Goal: Task Accomplishment & Management: Use online tool/utility

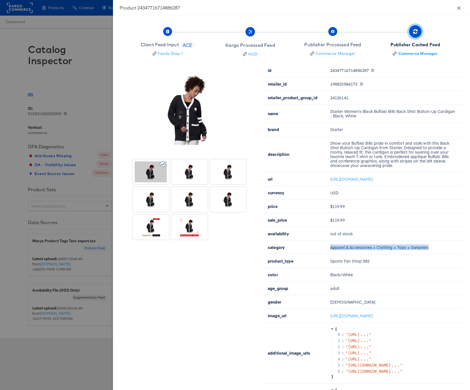
drag, startPoint x: 459, startPoint y: 6, endPoint x: 370, endPoint y: 3, distance: 88.8
click at [459, 7] on icon "close" at bounding box center [459, 8] width 4 height 4
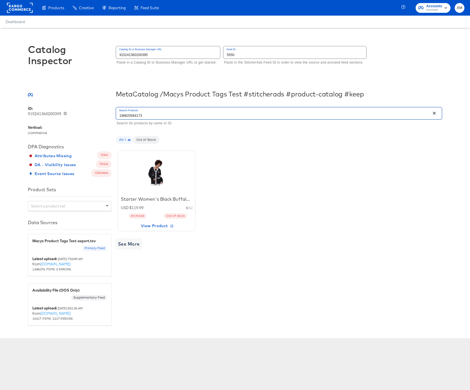
drag, startPoint x: 146, startPoint y: 116, endPoint x: 91, endPoint y: 108, distance: 56.4
click at [91, 108] on div "ID: 915241360200395 915241360200395 Vertical: commerce DPA Diagnostics Attribut…" at bounding box center [235, 216] width 414 height 220
click at [158, 186] on div at bounding box center [156, 172] width 47 height 35
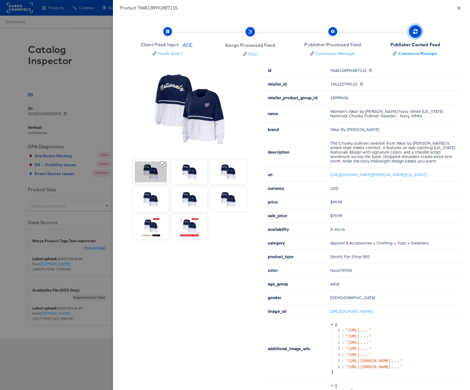
click at [461, 9] on icon "close" at bounding box center [459, 8] width 4 height 4
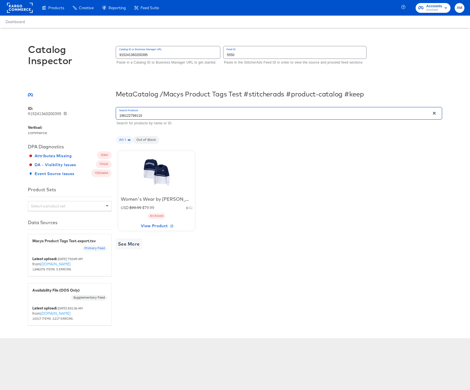
drag, startPoint x: 143, startPoint y: 115, endPoint x: 98, endPoint y: 110, distance: 44.9
click at [102, 111] on div "ID: 915241360200395 915241360200395 Vertical: commerce DPA Diagnostics Attribut…" at bounding box center [235, 216] width 414 height 220
click at [160, 173] on div at bounding box center [156, 172] width 47 height 35
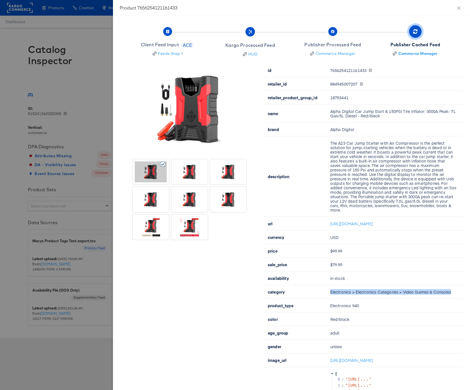
drag, startPoint x: 450, startPoint y: 301, endPoint x: 330, endPoint y: 302, distance: 119.9
click at [330, 299] on td "Electronics > Electronics Categories > Video Games & Consoles" at bounding box center [395, 292] width 138 height 14
click at [460, 7] on icon "close" at bounding box center [459, 8] width 4 height 4
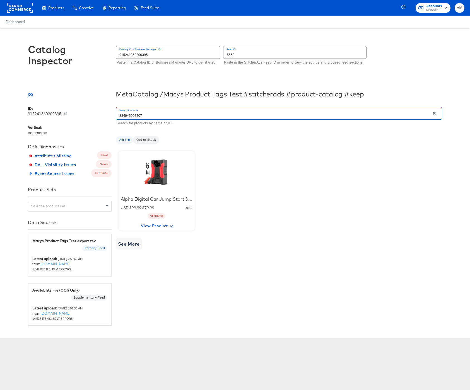
drag, startPoint x: 158, startPoint y: 114, endPoint x: 86, endPoint y: 109, distance: 72.5
click at [92, 109] on div "ID: 915241360200395 915241360200395 Vertical: commerce DPA Diagnostics Attribut…" at bounding box center [235, 216] width 414 height 220
click at [159, 170] on div at bounding box center [156, 172] width 47 height 35
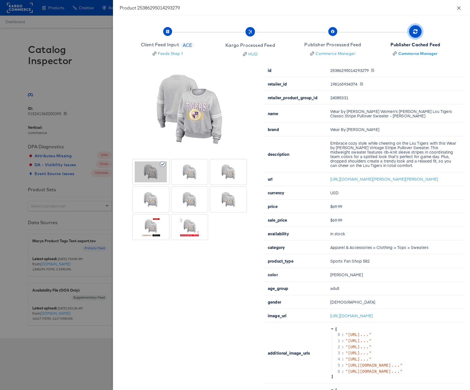
click at [461, 7] on button "Close" at bounding box center [459, 8] width 16 height 16
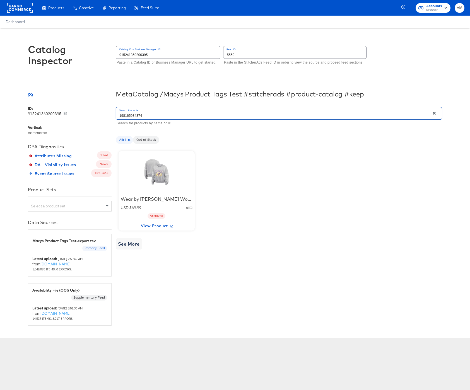
drag, startPoint x: 149, startPoint y: 117, endPoint x: 72, endPoint y: 110, distance: 77.2
click at [77, 111] on div "ID: 915241360200395 915241360200395 Vertical: commerce DPA Diagnostics Attribut…" at bounding box center [235, 216] width 414 height 220
click at [155, 171] on div at bounding box center [156, 172] width 47 height 35
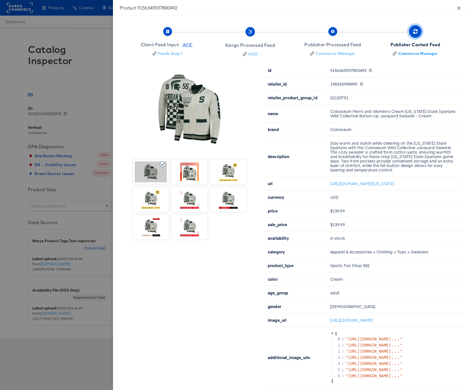
click at [454, 7] on button "Close" at bounding box center [459, 8] width 16 height 16
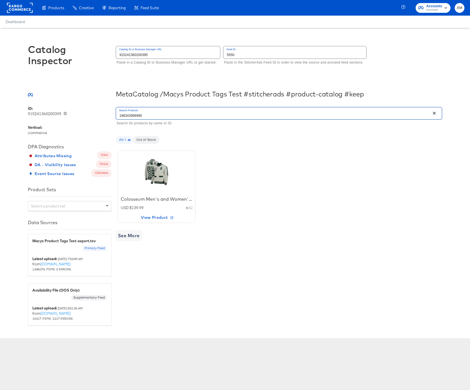
drag, startPoint x: 99, startPoint y: 112, endPoint x: 85, endPoint y: 111, distance: 13.4
click at [87, 112] on div "ID: 915241360200395 915241360200395 Vertical: commerce DPA Diagnostics Attribut…" at bounding box center [235, 216] width 414 height 220
click at [160, 198] on div "Starter Women's Black Green Bay Packers Back Shot Button-Up Cardigan - Black" at bounding box center [157, 199] width 72 height 6
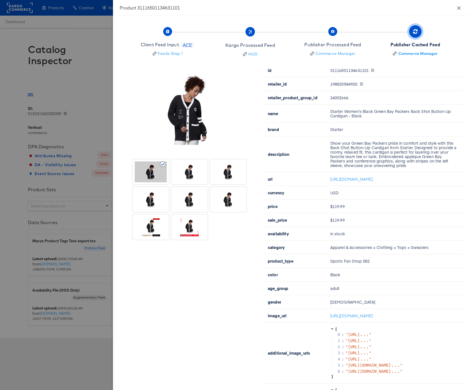
click at [461, 9] on icon "close" at bounding box center [459, 8] width 4 height 4
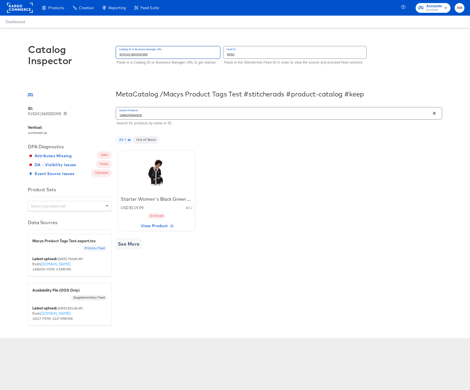
drag, startPoint x: 125, startPoint y: 52, endPoint x: 56, endPoint y: 48, distance: 69.3
click at [56, 48] on div "Catalog Inspector Catalog ID or Business Manager URL 915241360200395 Paste in a…" at bounding box center [235, 58] width 414 height 60
drag, startPoint x: 138, startPoint y: 116, endPoint x: 74, endPoint y: 110, distance: 64.1
click at [74, 110] on div "ID: 915241360200395 915241360200395 Vertical: commerce DPA Diagnostics Attribut…" at bounding box center [235, 216] width 414 height 220
click at [159, 174] on div at bounding box center [156, 172] width 47 height 35
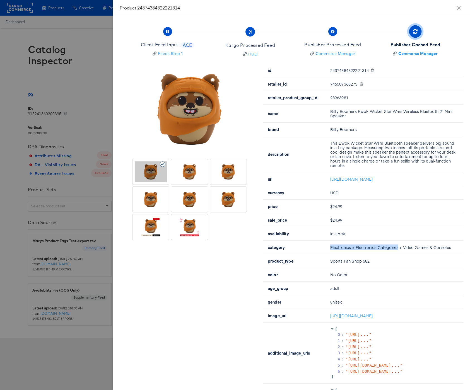
drag, startPoint x: 398, startPoint y: 252, endPoint x: 320, endPoint y: 251, distance: 77.3
click at [320, 251] on tr "category Electronics > Electronics Categories > Video Games & Consoles" at bounding box center [363, 248] width 200 height 14
click at [452, 252] on td "Electronics > Electronics Categories > Video Games & Consoles" at bounding box center [395, 248] width 138 height 14
drag, startPoint x: 384, startPoint y: 250, endPoint x: 316, endPoint y: 253, distance: 67.8
click at [316, 253] on tr "category Electronics > Electronics Categories > Video Games & Consoles" at bounding box center [363, 248] width 200 height 14
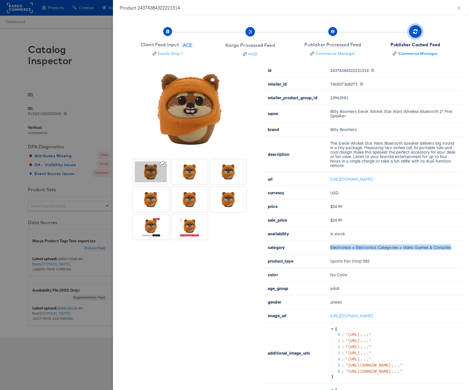
copy tr "Electronics > Electronics Categories > Video Games & Consoles"
click at [459, 8] on icon "close" at bounding box center [459, 8] width 4 height 4
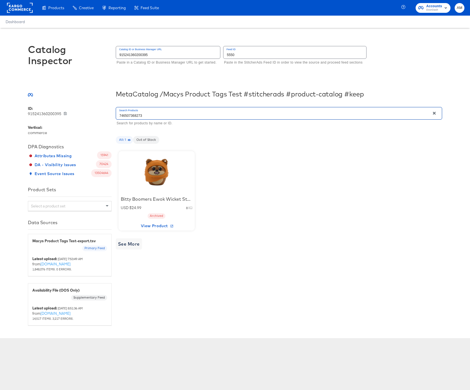
drag, startPoint x: 137, startPoint y: 117, endPoint x: 83, endPoint y: 113, distance: 53.8
click at [84, 113] on div "ID: 915241360200395 915241360200395 Vertical: commerce DPA Diagnostics Attribut…" at bounding box center [235, 216] width 414 height 220
click at [155, 172] on div at bounding box center [156, 172] width 47 height 35
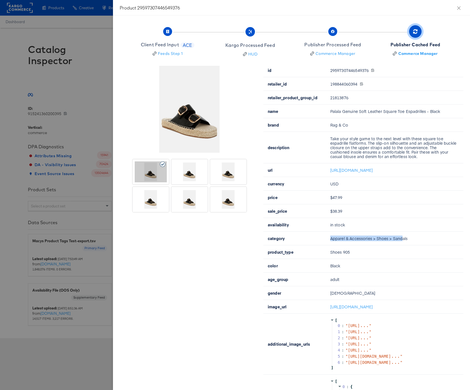
drag, startPoint x: 374, startPoint y: 244, endPoint x: 398, endPoint y: 245, distance: 24.0
click at [324, 245] on tr "category Apparel & Accessories > Shoes > Sandals" at bounding box center [363, 239] width 200 height 14
drag, startPoint x: 409, startPoint y: 243, endPoint x: 326, endPoint y: 244, distance: 82.3
click at [326, 244] on td "Apparel & Accessories > Shoes > Sandals" at bounding box center [395, 239] width 138 height 14
copy td "Apparel & Accessories > Shoes > Sandals"
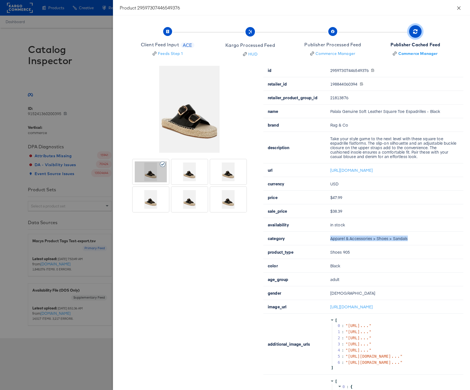
click at [457, 8] on icon "close" at bounding box center [459, 8] width 4 height 4
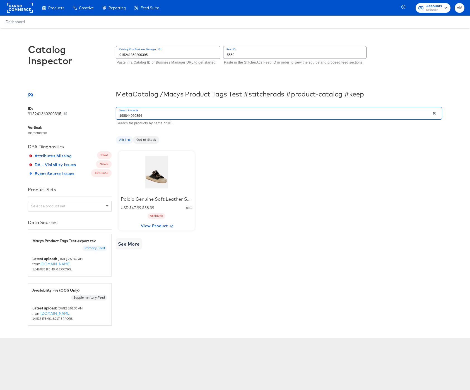
drag, startPoint x: 126, startPoint y: 114, endPoint x: 92, endPoint y: 114, distance: 33.8
click at [95, 114] on div "ID: 915241360200395 915241360200395 Vertical: commerce DPA Diagnostics Attribut…" at bounding box center [235, 216] width 414 height 220
click at [157, 176] on div at bounding box center [156, 172] width 47 height 35
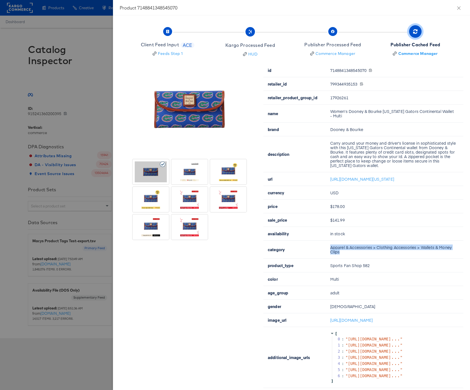
drag, startPoint x: 340, startPoint y: 252, endPoint x: 329, endPoint y: 249, distance: 11.4
click at [329, 249] on td "Apparel & Accessories > Clothing Accessories > Wallets & Money Clips" at bounding box center [395, 250] width 138 height 18
copy td "Apparel & Accessories > Clothing Accessories > Wallets & Money Clips"
click at [457, 8] on icon "close" at bounding box center [459, 8] width 4 height 4
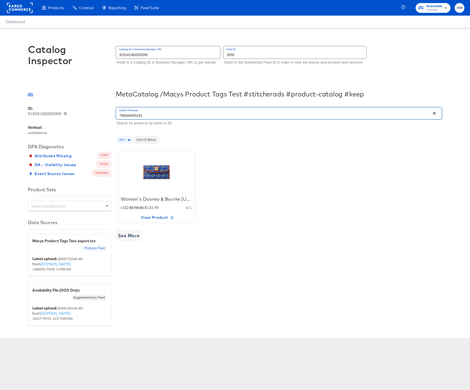
drag, startPoint x: 140, startPoint y: 117, endPoint x: 82, endPoint y: 112, distance: 57.9
click at [86, 113] on div "ID: 915241360200395 915241360200395 Vertical: commerce DPA Diagnostics Attribut…" at bounding box center [235, 216] width 414 height 220
click at [157, 180] on div at bounding box center [156, 172] width 47 height 35
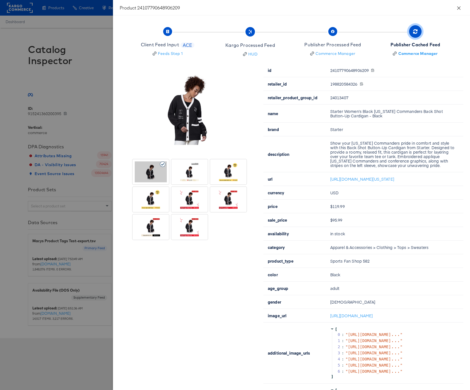
click at [459, 6] on icon "close" at bounding box center [459, 8] width 4 height 4
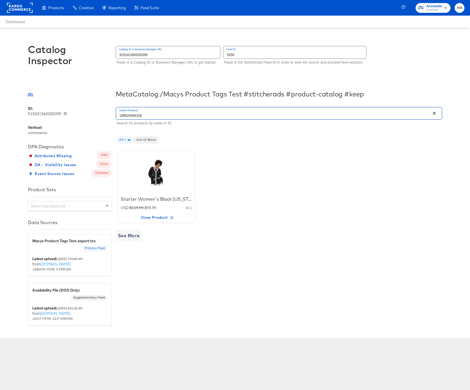
drag, startPoint x: 94, startPoint y: 112, endPoint x: 80, endPoint y: 110, distance: 14.4
click at [80, 110] on div "ID: 915241360200395 915241360200395 Vertical: commerce DPA Diagnostics Attribut…" at bounding box center [235, 216] width 414 height 220
type input "198297016498"
click at [156, 176] on div at bounding box center [156, 172] width 47 height 35
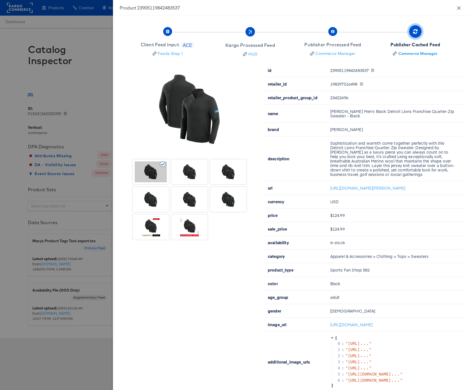
click at [459, 7] on icon "close" at bounding box center [458, 7] width 3 height 3
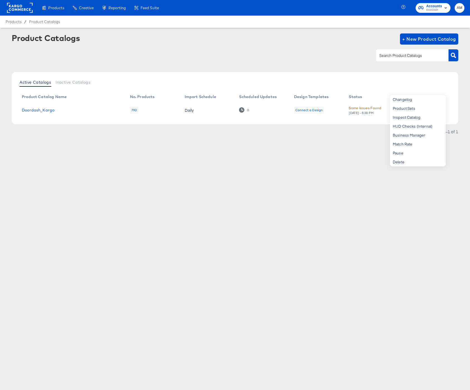
click at [19, 6] on rect at bounding box center [20, 8] width 26 height 10
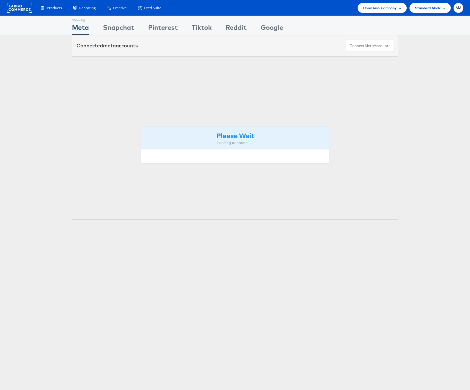
click at [379, 10] on span "DoorDash Company" at bounding box center [380, 8] width 34 height 6
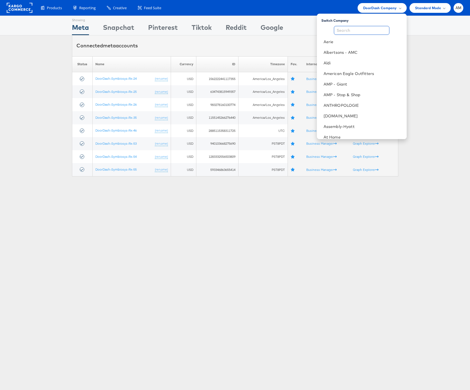
click at [362, 31] on input "text" at bounding box center [362, 30] width 56 height 9
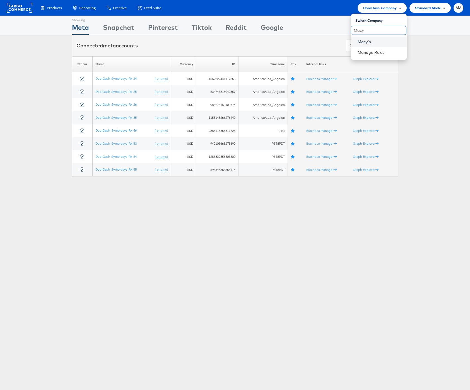
type input "Macy"
click at [367, 39] on link "Macy's" at bounding box center [380, 42] width 45 height 6
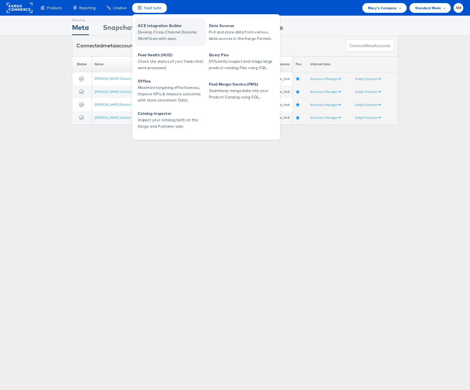
click at [143, 27] on span "ACE Integration Builder" at bounding box center [171, 26] width 67 height 6
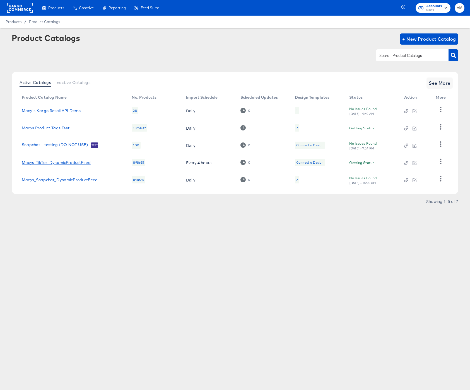
click at [63, 163] on link "Macys_TikTok_DynamicProductFeed" at bounding box center [56, 162] width 69 height 4
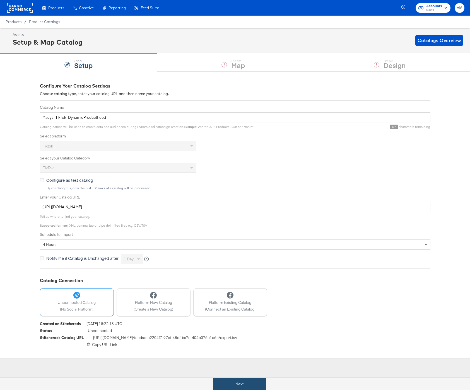
click at [251, 385] on button "Next" at bounding box center [239, 384] width 53 height 13
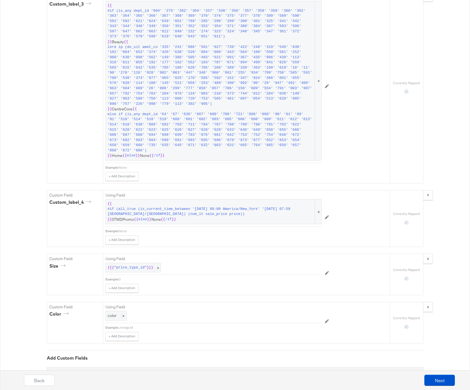
scroll to position [1719, 0]
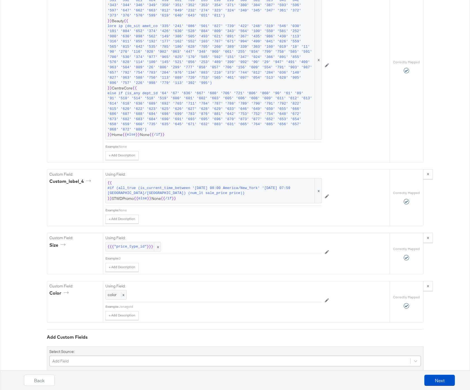
click at [87, 356] on div "Add Field" at bounding box center [235, 361] width 372 height 11
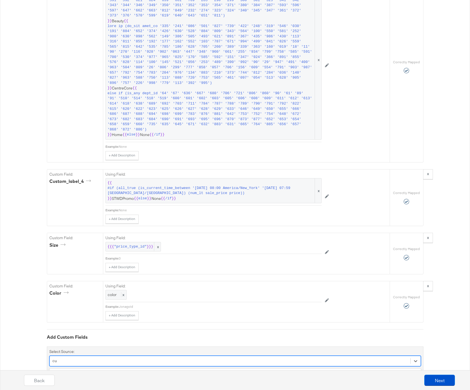
type input "c"
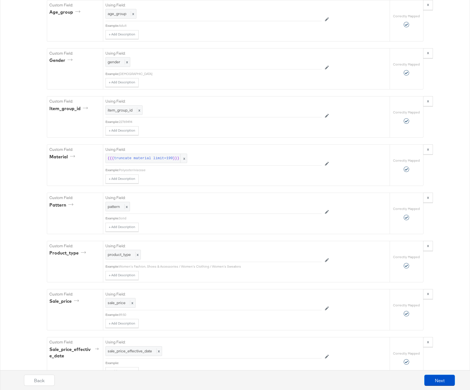
scroll to position [1766, 0]
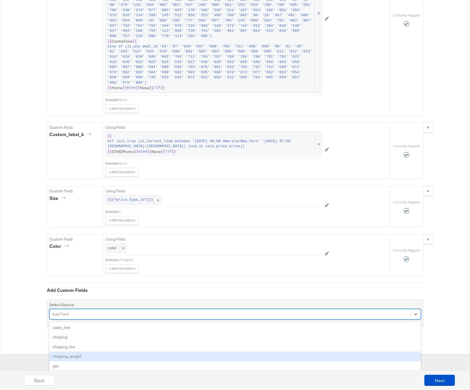
click at [85, 320] on div "option shipping_weight focused, 4 of 59. 59 results available. Use Up and Down …" at bounding box center [235, 314] width 372 height 11
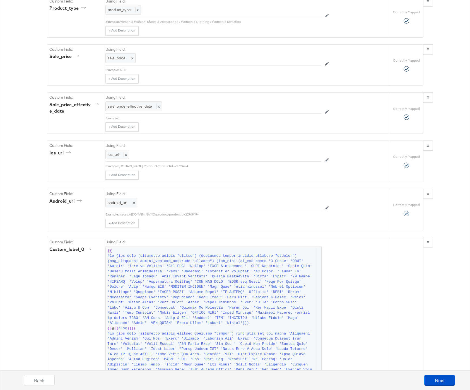
scroll to position [1004, 0]
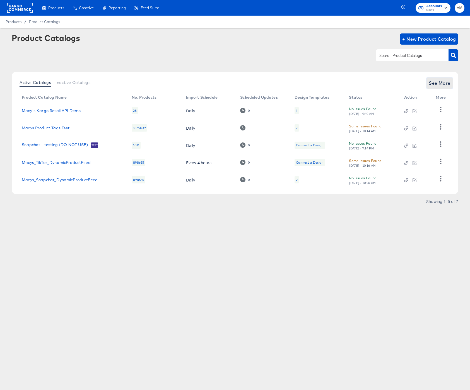
click at [442, 86] on span "See More" at bounding box center [440, 83] width 22 height 8
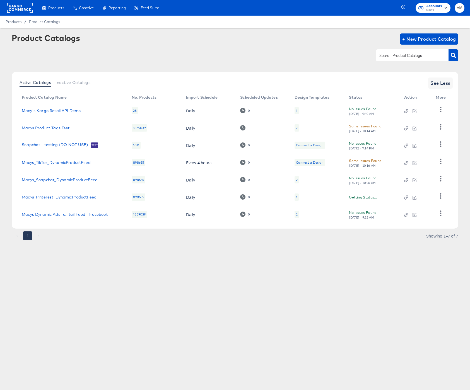
click at [54, 198] on link "Macys_Pinterest_DynamicProductFeed" at bounding box center [59, 197] width 75 height 4
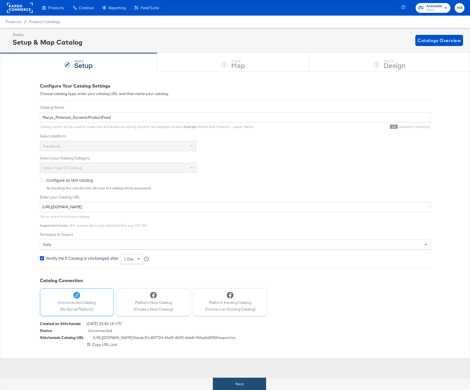
click at [251, 381] on button "Next" at bounding box center [239, 384] width 53 height 13
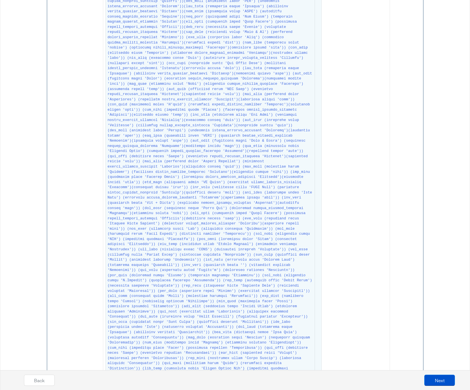
scroll to position [2629, 0]
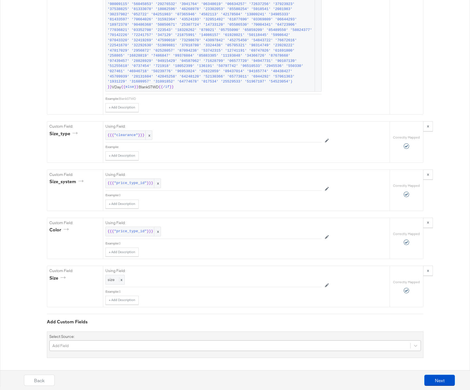
click at [63, 347] on div "Add Field" at bounding box center [235, 346] width 372 height 11
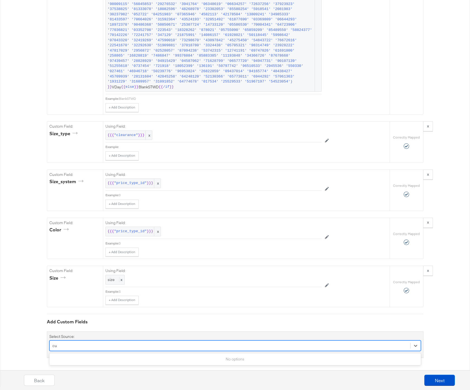
type input "c"
click at [88, 346] on div "c" at bounding box center [230, 346] width 361 height 9
click at [86, 345] on div "option number_of_reviews focused, 4 of 19. 19 results available. Use Up and Dow…" at bounding box center [235, 345] width 372 height 11
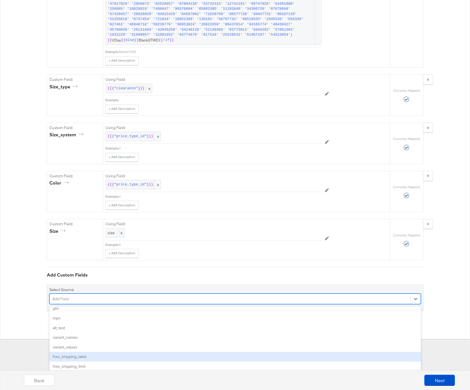
scroll to position [102, 0]
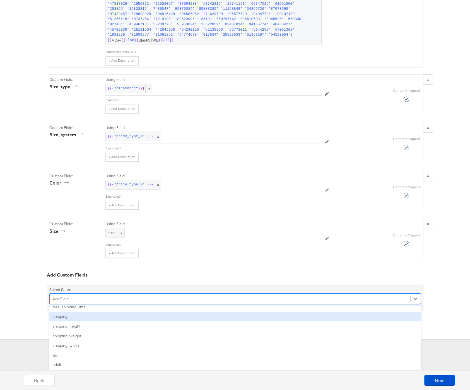
click at [80, 318] on div "shipping" at bounding box center [235, 317] width 372 height 10
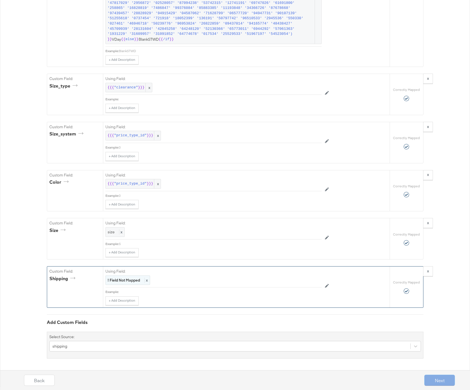
click at [122, 281] on strong "! Field Not Mapped" at bounding box center [124, 280] width 32 height 5
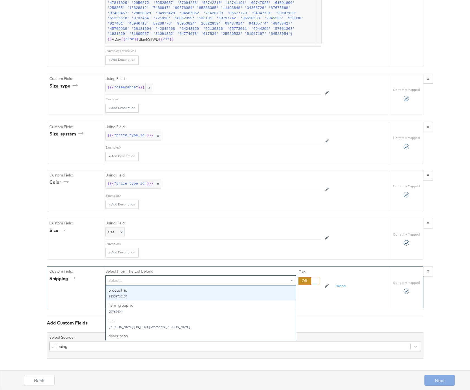
click at [122, 281] on div "Select..." at bounding box center [201, 280] width 190 height 9
type input "r"
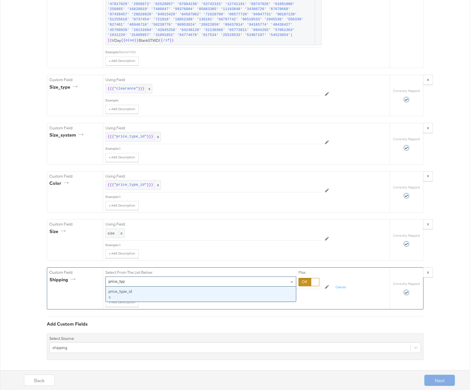
type input "price_type"
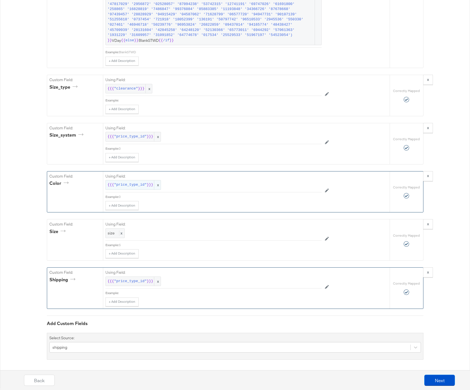
click at [129, 185] on span ""price_type_id"" at bounding box center [130, 184] width 33 height 5
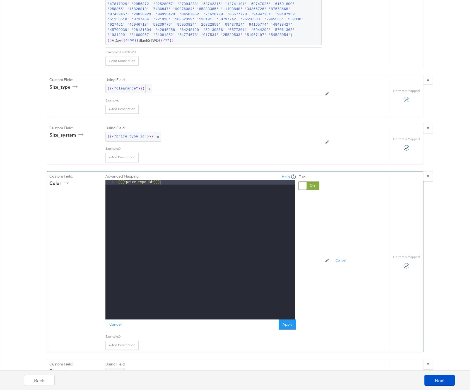
click at [313, 187] on div at bounding box center [308, 186] width 21 height 8
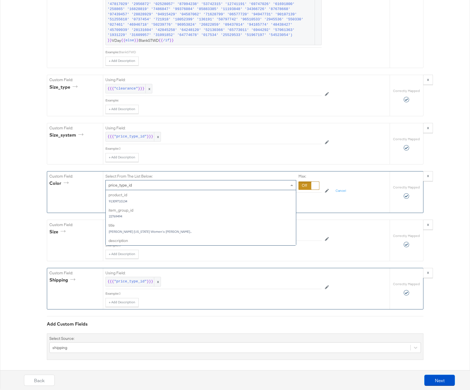
click at [124, 187] on span "price_type_id" at bounding box center [120, 185] width 23 height 5
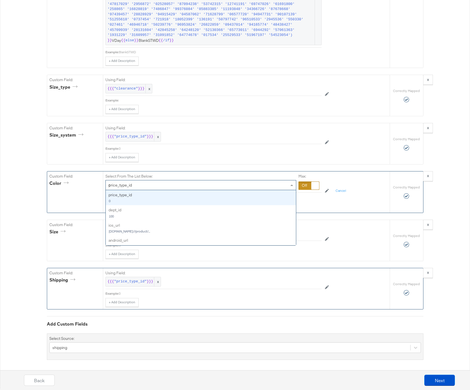
scroll to position [0, 0]
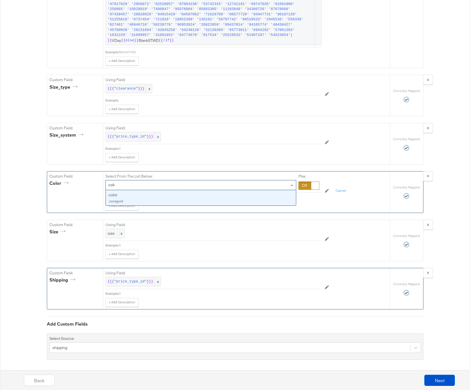
type input "color"
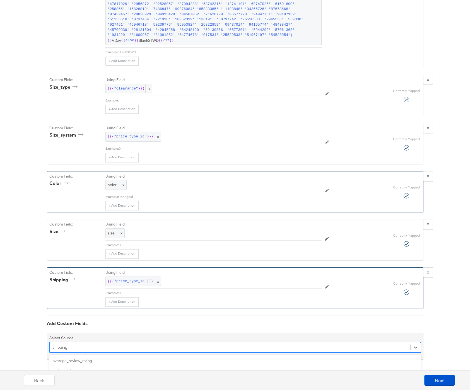
scroll to position [2725, 0]
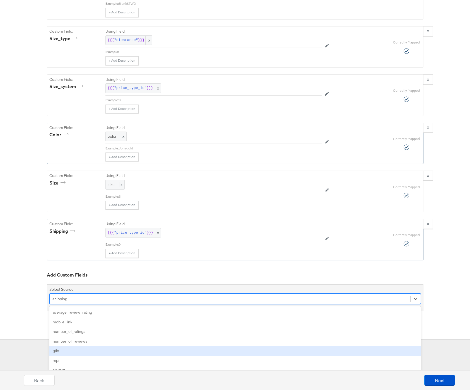
click at [101, 304] on div "option shipping, selected. option gtin focused, 5 of 18. 18 results available. …" at bounding box center [235, 299] width 372 height 11
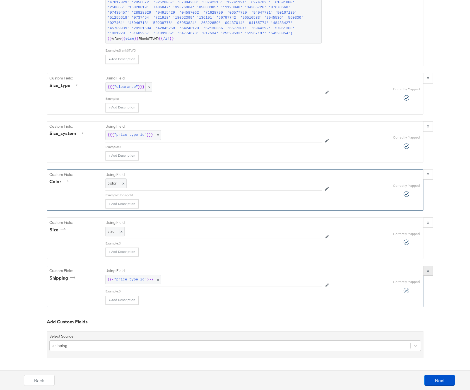
scroll to position [2678, 0]
click at [433, 381] on button "Next" at bounding box center [439, 380] width 31 height 11
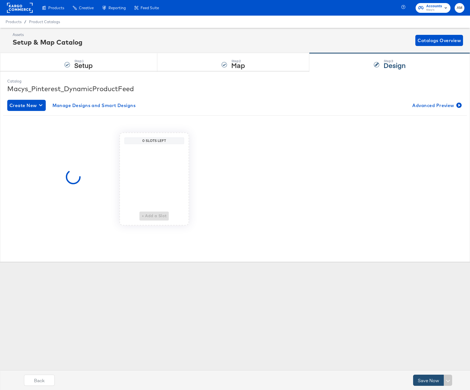
scroll to position [0, 0]
click at [432, 380] on button "Save Now" at bounding box center [428, 380] width 31 height 11
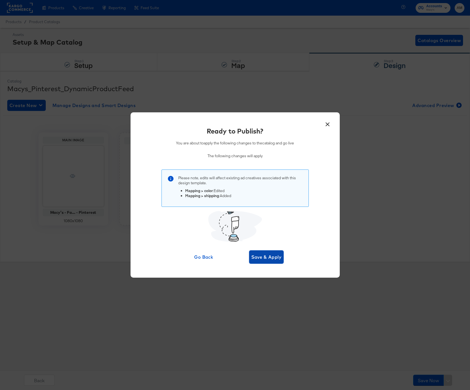
click at [258, 252] on button "Save & Apply" at bounding box center [266, 256] width 35 height 13
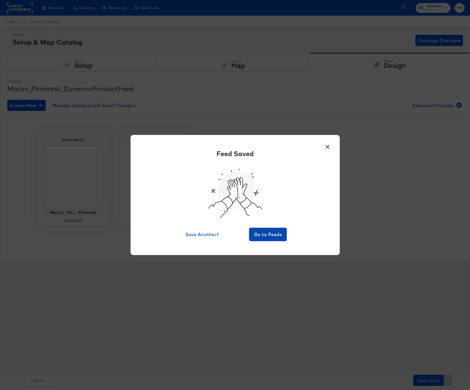
click at [263, 234] on span "Go to Feeds" at bounding box center [267, 235] width 33 height 8
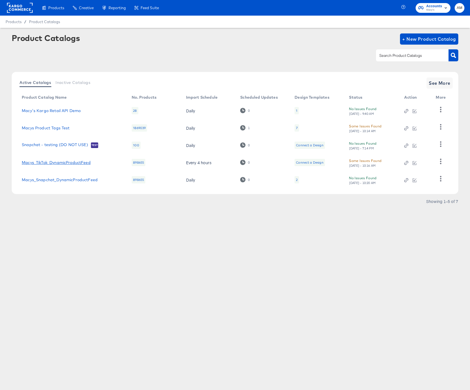
click at [79, 161] on link "Macys_TikTok_DynamicProductFeed" at bounding box center [56, 162] width 69 height 4
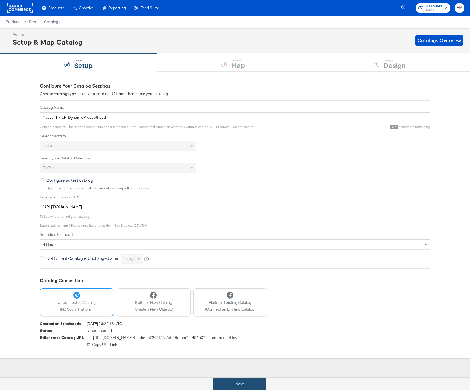
click at [252, 387] on button "Next" at bounding box center [239, 384] width 53 height 13
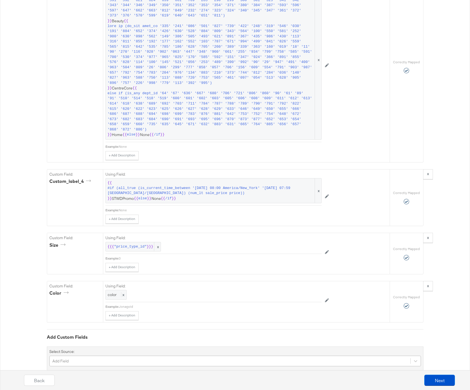
scroll to position [1766, 0]
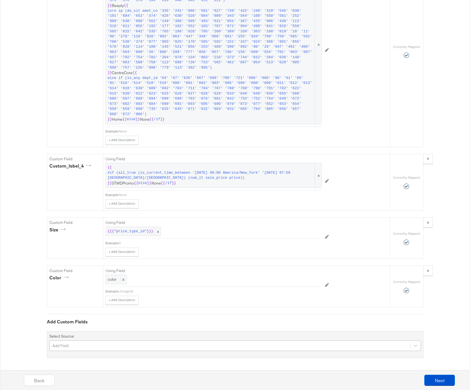
click at [108, 344] on div "Add Field" at bounding box center [235, 346] width 372 height 11
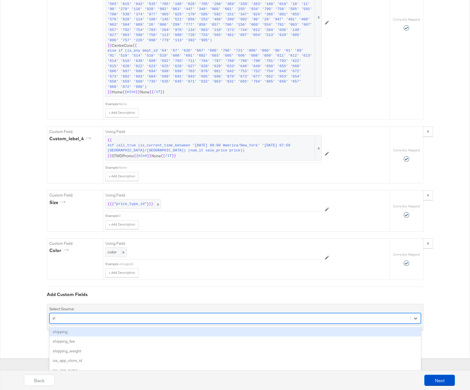
scroll to position [1719, 0]
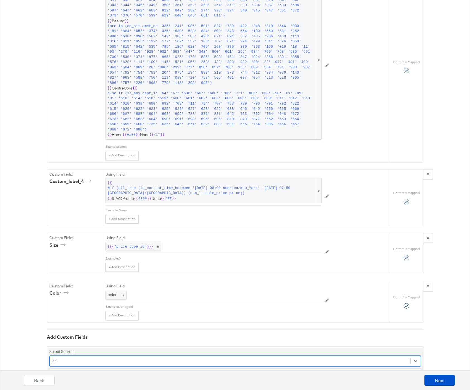
type input "ship"
click at [69, 370] on div "shipping" at bounding box center [235, 375] width 372 height 10
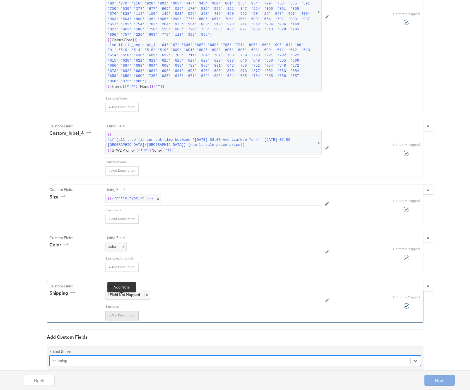
scroll to position [1768, 0]
click at [117, 292] on strong "! Field Not Mapped" at bounding box center [124, 294] width 32 height 5
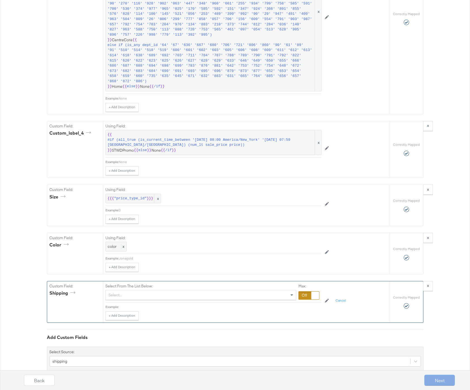
click at [132, 290] on div "Select..." at bounding box center [201, 294] width 190 height 9
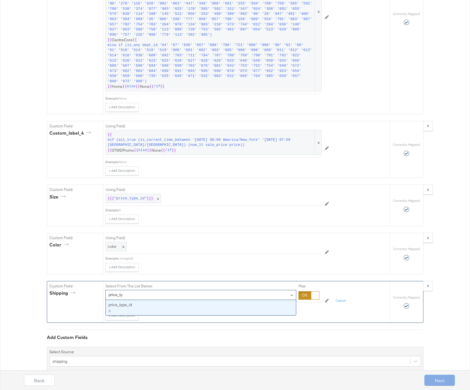
type input "price_type"
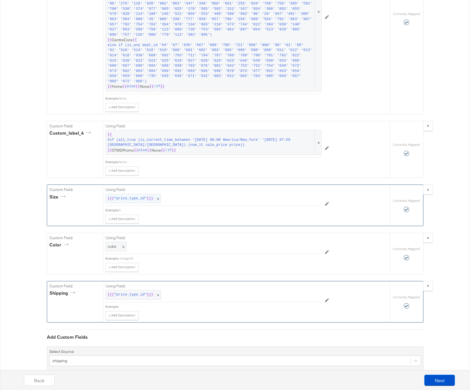
click at [127, 196] on span ""price_type_id"" at bounding box center [130, 198] width 33 height 5
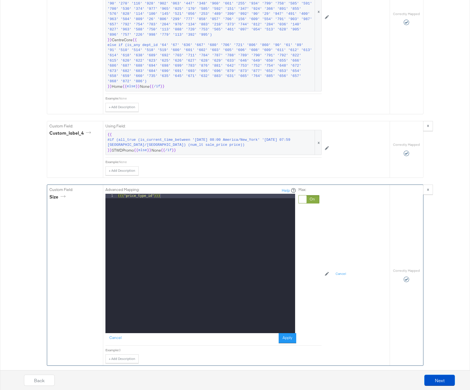
click at [314, 195] on div at bounding box center [308, 199] width 21 height 8
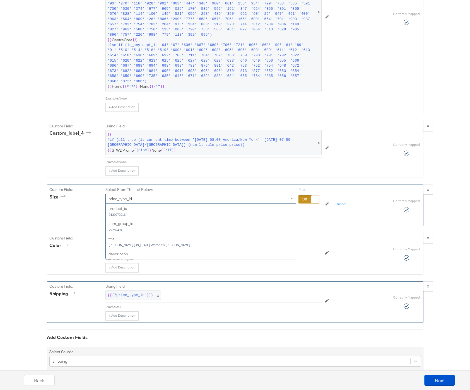
click at [176, 194] on div "price_type_id" at bounding box center [201, 198] width 190 height 9
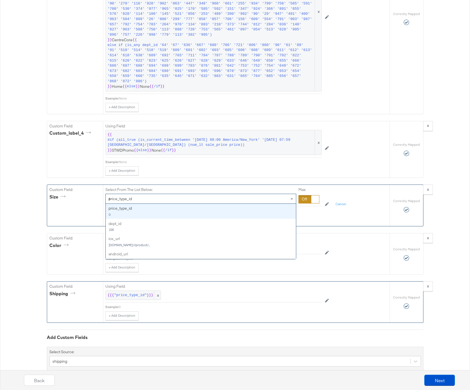
scroll to position [0, 0]
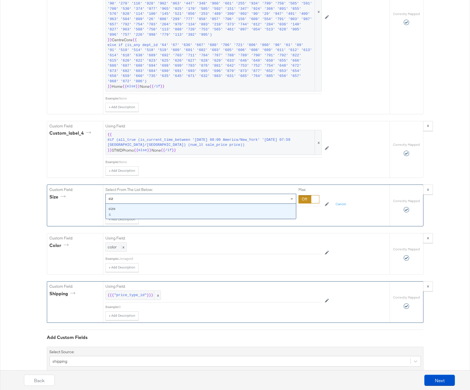
type input "size"
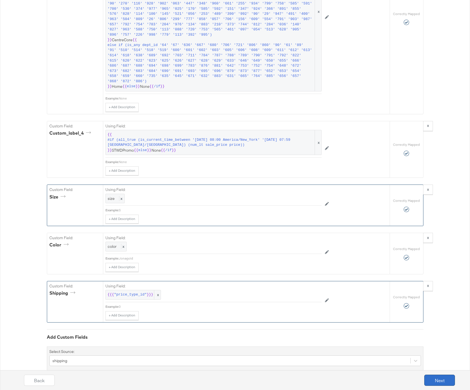
click at [435, 380] on button "Next" at bounding box center [439, 380] width 31 height 11
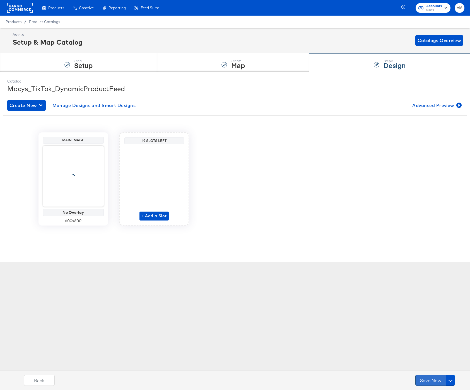
click at [431, 380] on button "Save Now" at bounding box center [430, 380] width 31 height 11
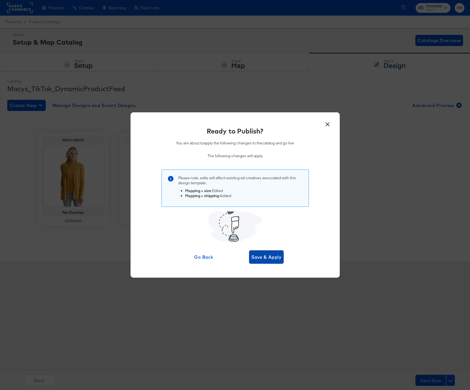
click at [258, 254] on span "Save & Apply" at bounding box center [266, 257] width 30 height 8
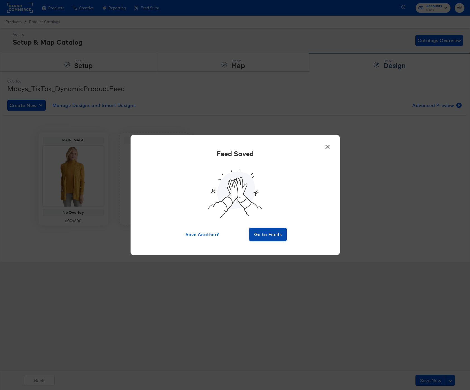
click at [260, 232] on span "Go to Feeds" at bounding box center [267, 235] width 33 height 8
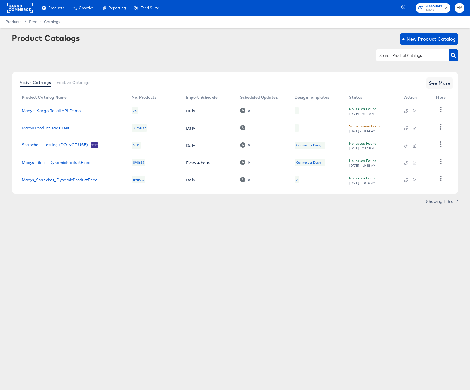
click at [13, 9] on rect at bounding box center [20, 8] width 26 height 10
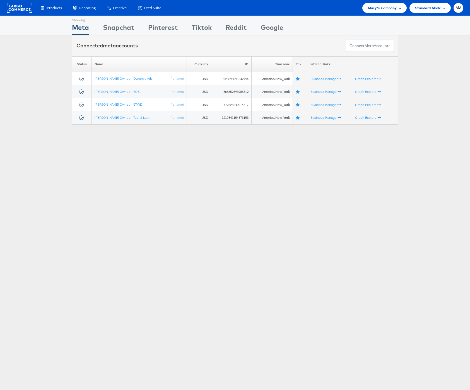
click at [384, 6] on span "Macy's Company" at bounding box center [382, 8] width 29 height 6
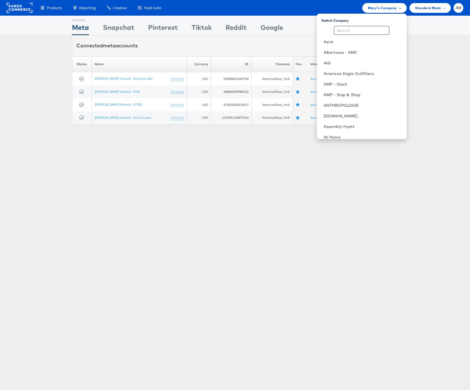
click at [372, 5] on span "Macy's Company" at bounding box center [382, 8] width 29 height 6
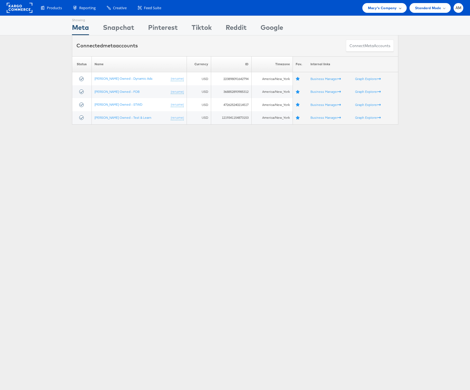
click at [374, 4] on div "Macy's Company" at bounding box center [384, 8] width 44 height 10
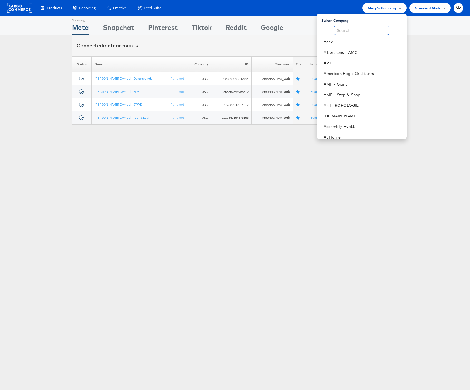
click at [362, 32] on input "text" at bounding box center [362, 30] width 56 height 9
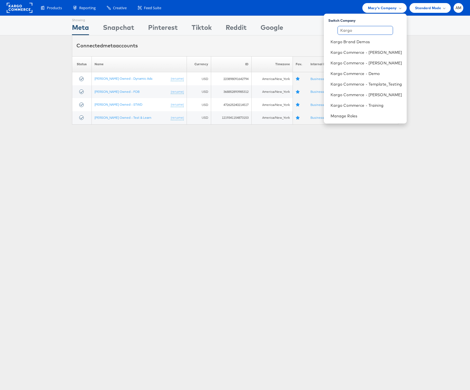
drag, startPoint x: 360, startPoint y: 30, endPoint x: 334, endPoint y: 28, distance: 25.5
click at [334, 28] on div "Kargo Kargo Brand Demos Kargo Commerce - Alex J Kargo Commerce - Bryan C Kargo …" at bounding box center [365, 68] width 83 height 85
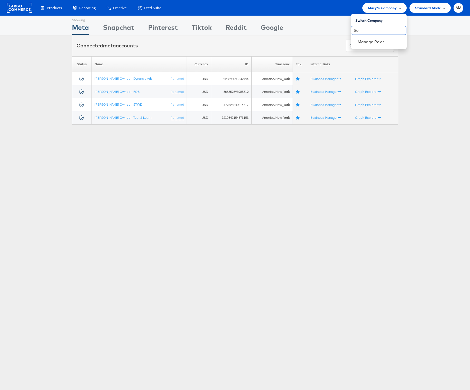
type input "S"
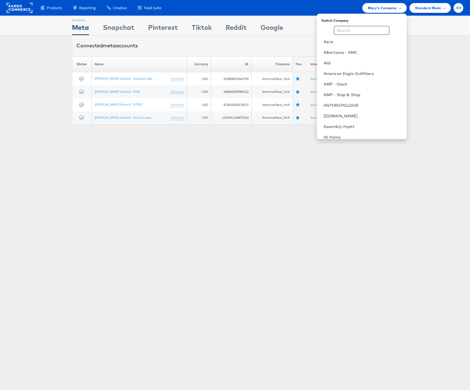
click at [457, 9] on span "AM" at bounding box center [458, 8] width 6 height 4
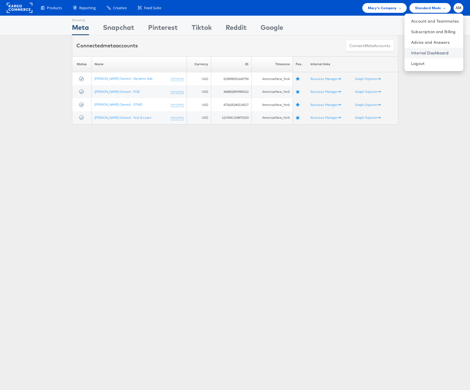
click at [435, 52] on link "Internal Dashboard" at bounding box center [435, 53] width 48 height 6
click at [376, 9] on span "Macy's Company" at bounding box center [382, 8] width 29 height 6
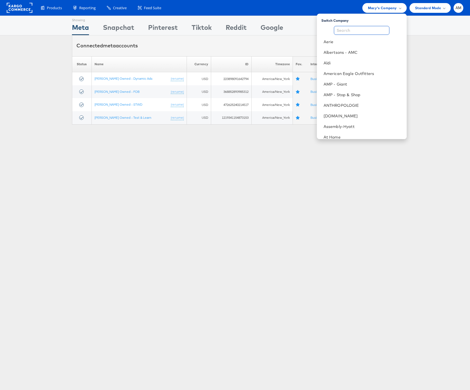
click at [374, 33] on input "text" at bounding box center [362, 30] width 56 height 9
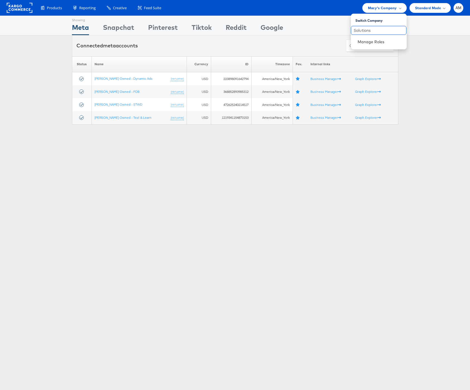
drag, startPoint x: 386, startPoint y: 29, endPoint x: 319, endPoint y: 23, distance: 67.2
click at [328, 25] on body "Products Product Catalogs Enhance Your Product Catalog, Map Them to Publishers,…" at bounding box center [235, 147] width 470 height 295
click at [383, 8] on span "Macy's Company" at bounding box center [382, 8] width 29 height 6
click at [374, 30] on input "Solutions" at bounding box center [379, 30] width 56 height 9
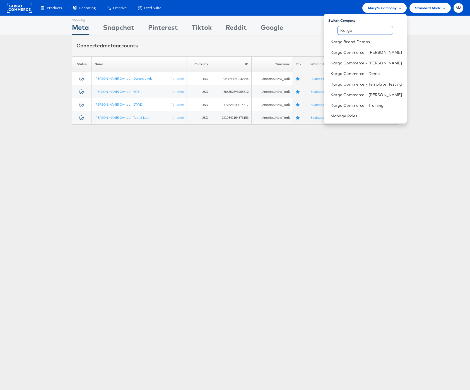
type input "Kargo"
click at [285, 15] on div "Products Product Catalogs Enhance Your Product Catalog, Map Them to Publishers,…" at bounding box center [235, 8] width 470 height 16
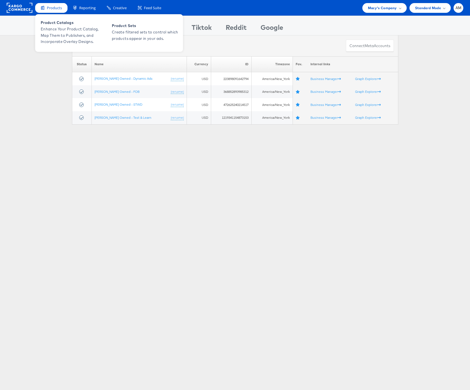
click at [63, 4] on div "Products" at bounding box center [51, 8] width 32 height 10
click at [59, 26] on span "Enhance Your Product Catalog, Map Them to Publishers, and Incorporate Overlay D…" at bounding box center [74, 35] width 67 height 19
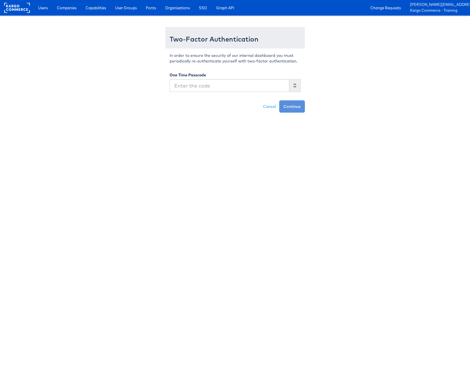
click at [207, 87] on input "text" at bounding box center [230, 85] width 120 height 13
type input "652759"
click at [279, 100] on button "Continue" at bounding box center [292, 106] width 26 height 12
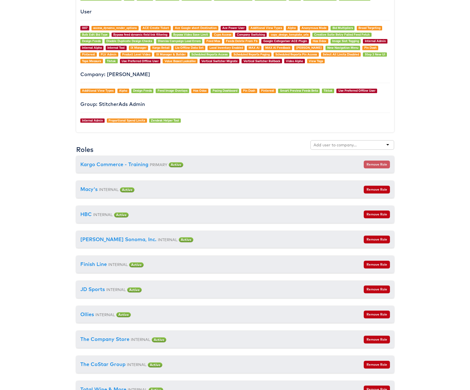
scroll to position [451, 0]
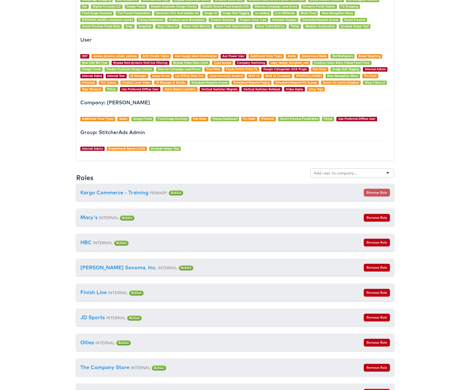
click at [349, 172] on input "text" at bounding box center [336, 173] width 44 height 6
type input "solutions"
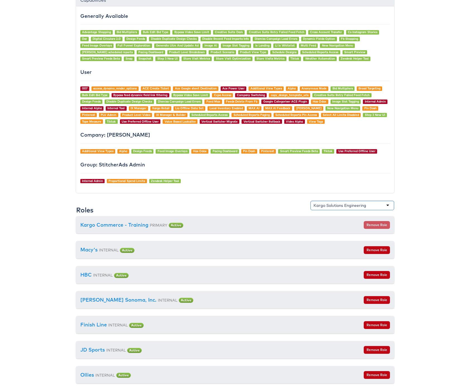
scroll to position [0, 0]
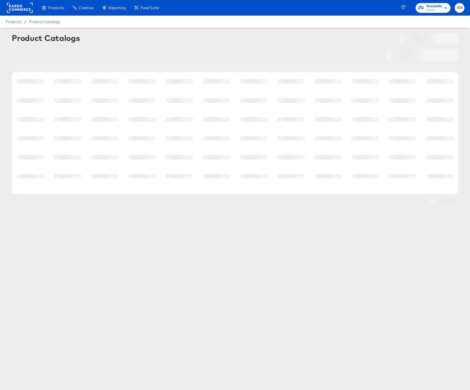
click at [23, 7] on rect at bounding box center [20, 8] width 26 height 10
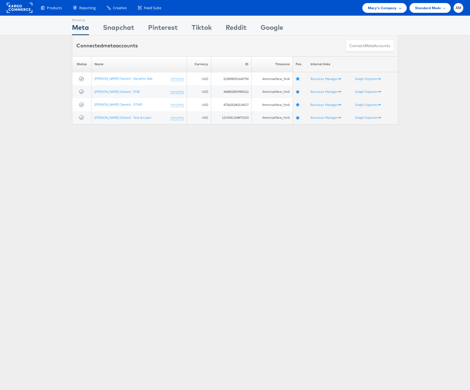
click at [375, 8] on span "Macy's Company" at bounding box center [382, 8] width 29 height 6
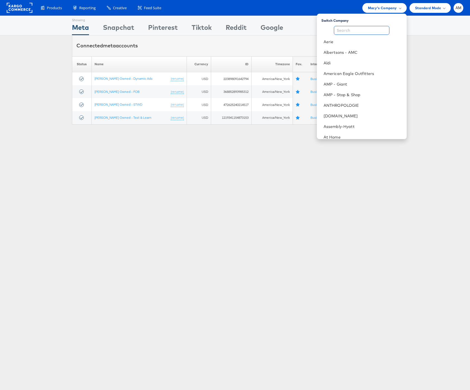
click at [370, 30] on input "text" at bounding box center [362, 30] width 56 height 9
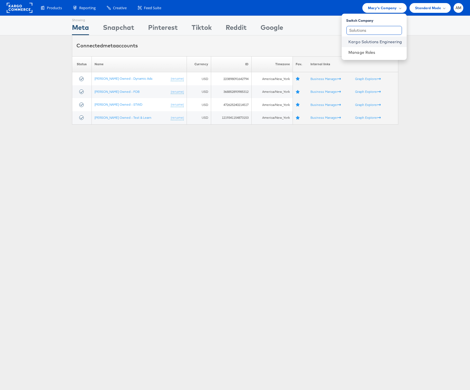
type input "Solutions"
click at [378, 40] on link "Kargo Solutions Engineering" at bounding box center [375, 42] width 54 height 6
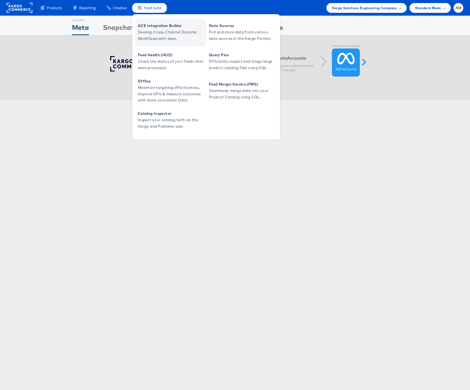
click at [153, 33] on span "Develop Cross-Channel Dynamic Workflows with ease." at bounding box center [171, 35] width 67 height 13
